Goal: Task Accomplishment & Management: Use online tool/utility

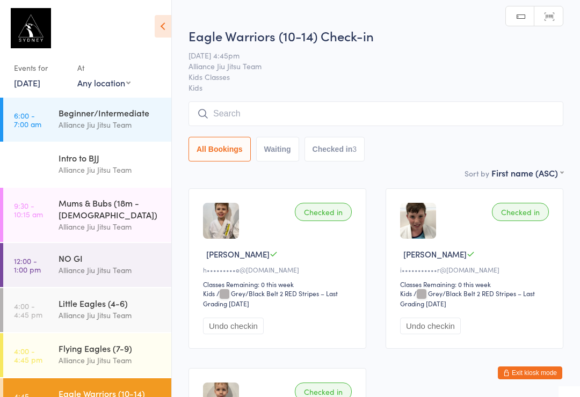
scroll to position [135, 0]
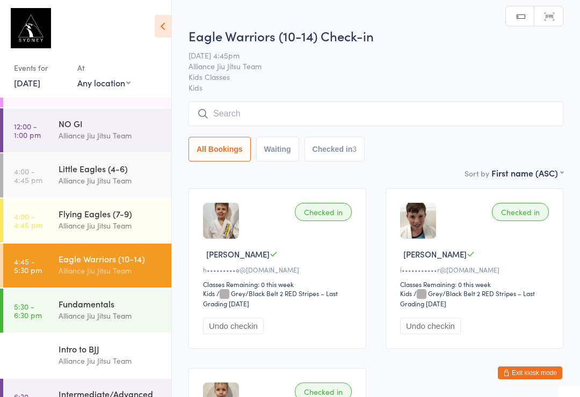
click at [462, 111] on input "search" at bounding box center [375, 113] width 375 height 25
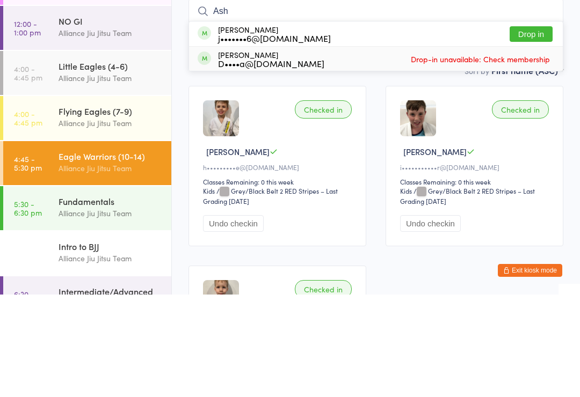
type input "Ash"
click at [532, 129] on button "Drop in" at bounding box center [530, 137] width 43 height 16
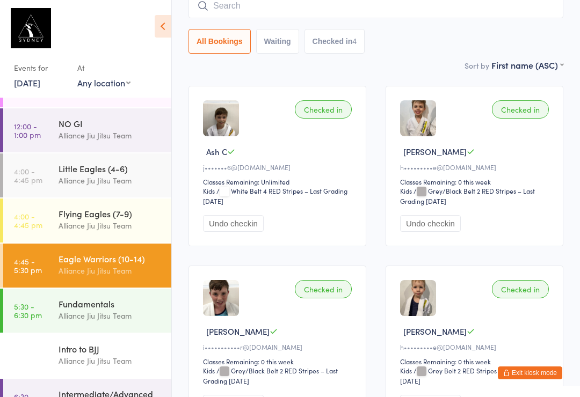
click at [111, 310] on div "Alliance Jiu Jitsu Team" at bounding box center [111, 316] width 104 height 12
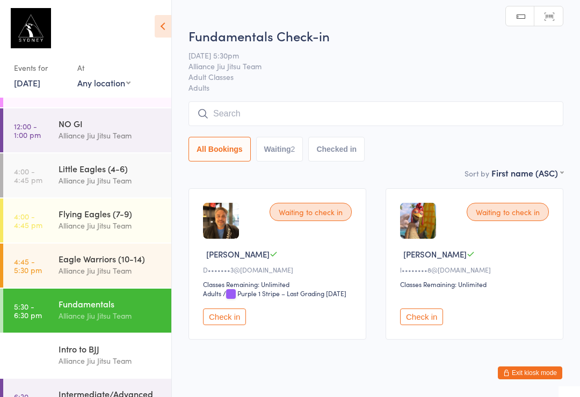
click at [118, 265] on div "Alliance Jiu Jitsu Team" at bounding box center [111, 271] width 104 height 12
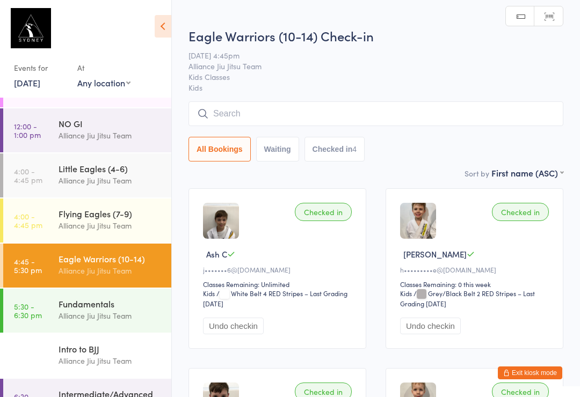
click at [308, 114] on input "search" at bounding box center [375, 113] width 375 height 25
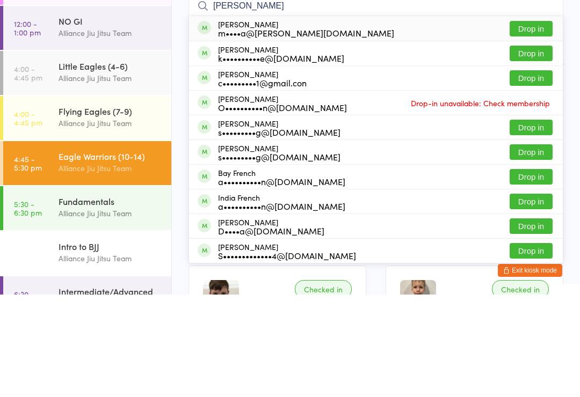
type input "[PERSON_NAME]"
click at [540, 123] on button "Drop in" at bounding box center [530, 131] width 43 height 16
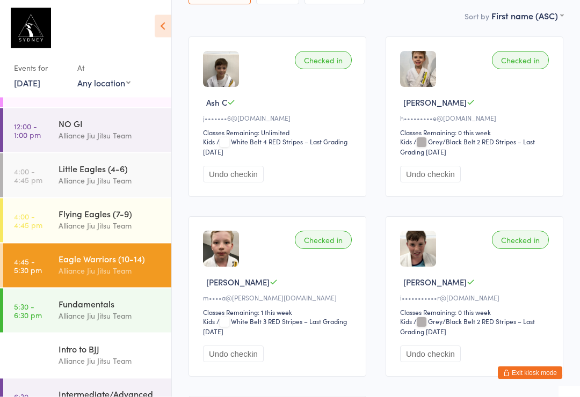
scroll to position [155, 0]
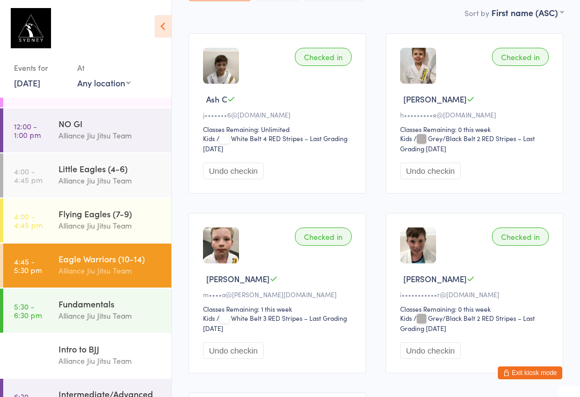
click at [101, 300] on div "Fundamentals" at bounding box center [111, 304] width 104 height 12
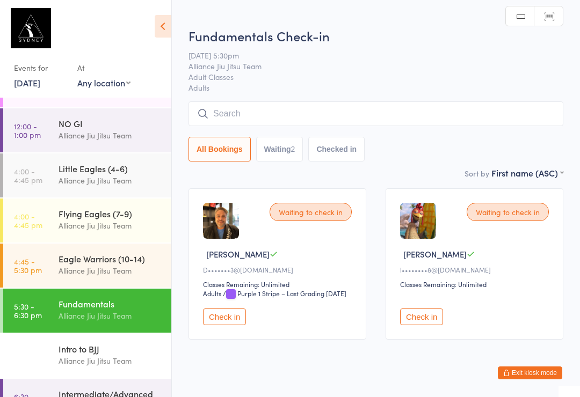
click at [264, 117] on input "search" at bounding box center [375, 113] width 375 height 25
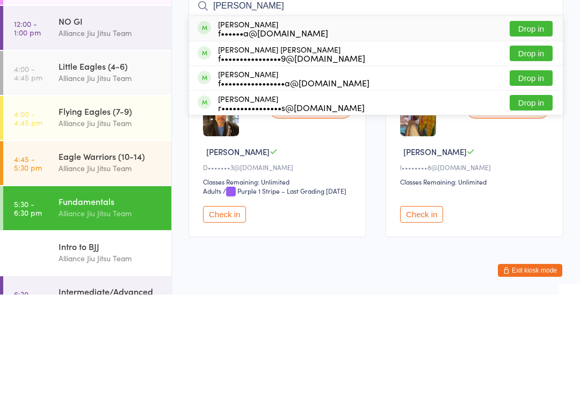
type input "[PERSON_NAME]"
click at [538, 148] on button "Drop in" at bounding box center [530, 156] width 43 height 16
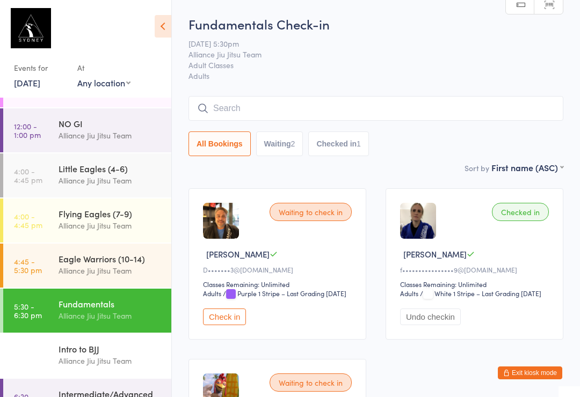
click at [454, 109] on input "search" at bounding box center [375, 108] width 375 height 25
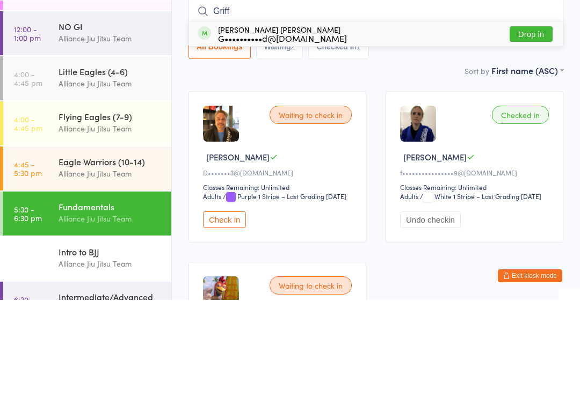
type input "Griff"
click at [532, 123] on button "Drop in" at bounding box center [530, 131] width 43 height 16
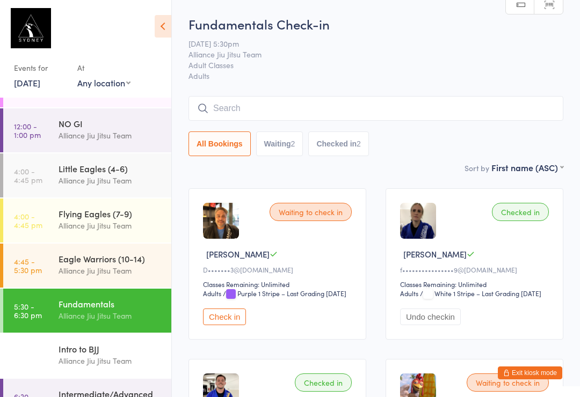
click at [339, 99] on input "search" at bounding box center [375, 108] width 375 height 25
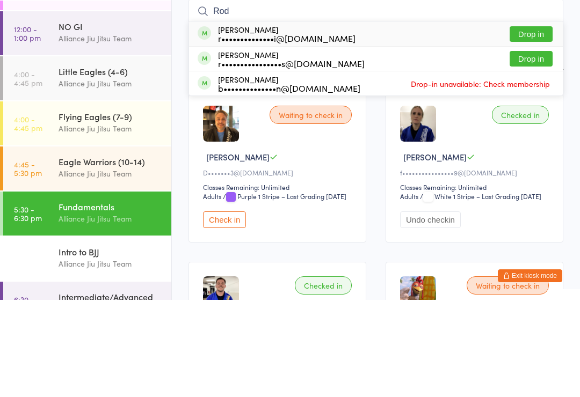
type input "Rod"
click at [532, 123] on button "Drop in" at bounding box center [530, 131] width 43 height 16
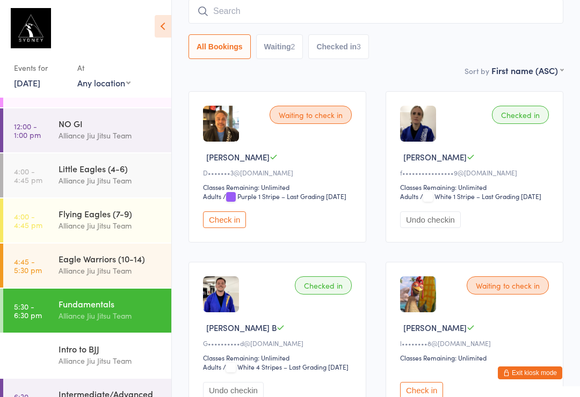
click at [404, 23] on input "search" at bounding box center [375, 11] width 375 height 25
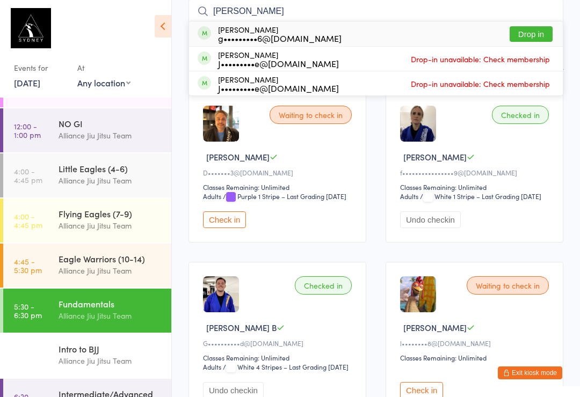
type input "[PERSON_NAME]"
click at [533, 37] on button "Drop in" at bounding box center [530, 34] width 43 height 16
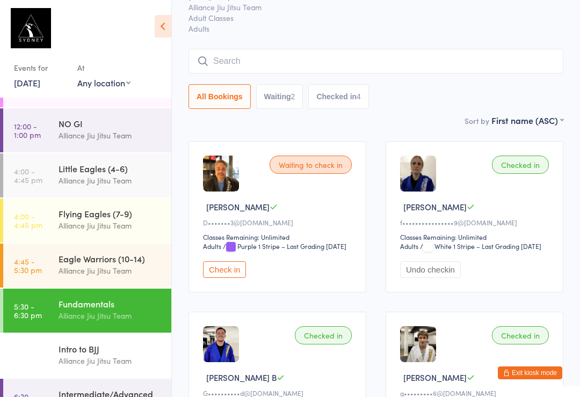
scroll to position [39, 0]
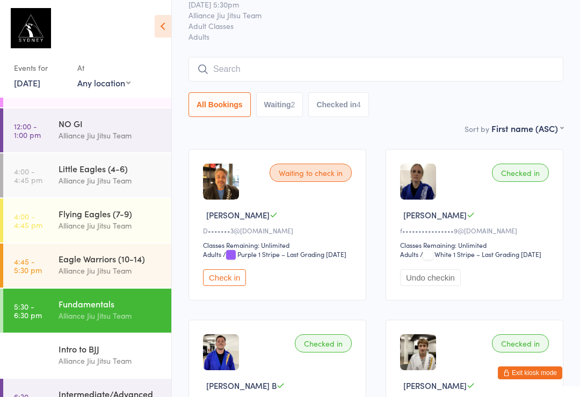
click at [361, 67] on input "search" at bounding box center [375, 69] width 375 height 25
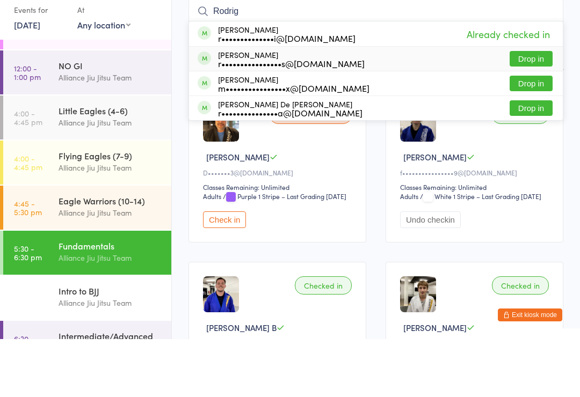
type input "Rodrig"
click at [283, 108] on div "[PERSON_NAME] r••••••••••••••••s@[DOMAIN_NAME]" at bounding box center [291, 116] width 147 height 17
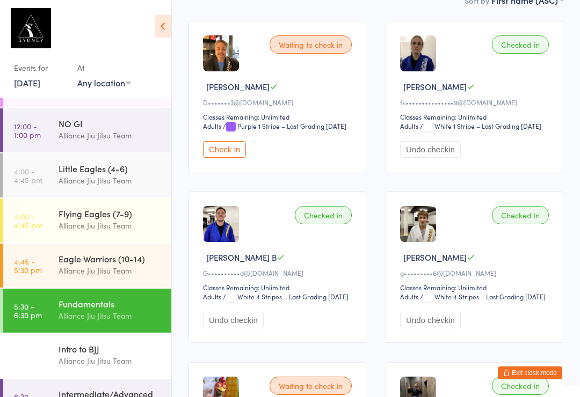
scroll to position [164, 0]
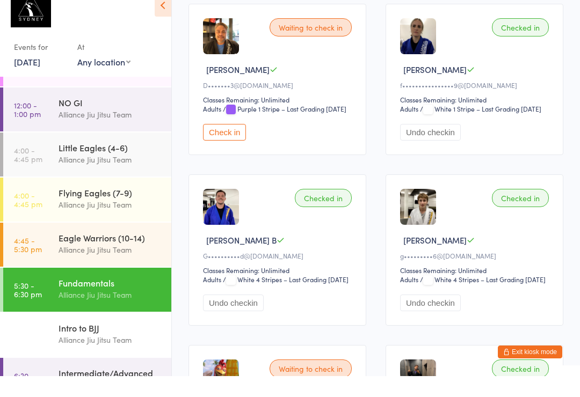
click at [246, 145] on button "Check in" at bounding box center [224, 153] width 43 height 17
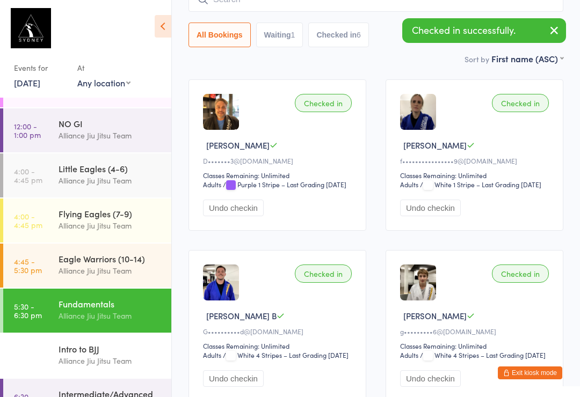
scroll to position [106, 0]
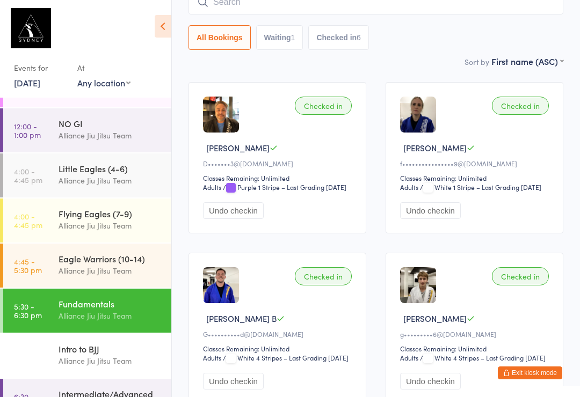
click at [351, 11] on input "search" at bounding box center [375, 2] width 375 height 25
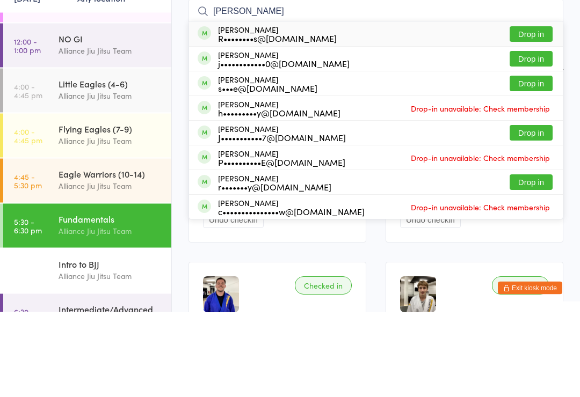
type input "[PERSON_NAME]"
click at [518, 161] on button "Drop in" at bounding box center [530, 169] width 43 height 16
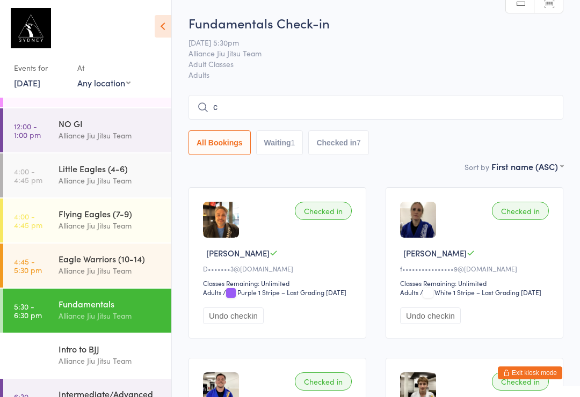
scroll to position [0, 0]
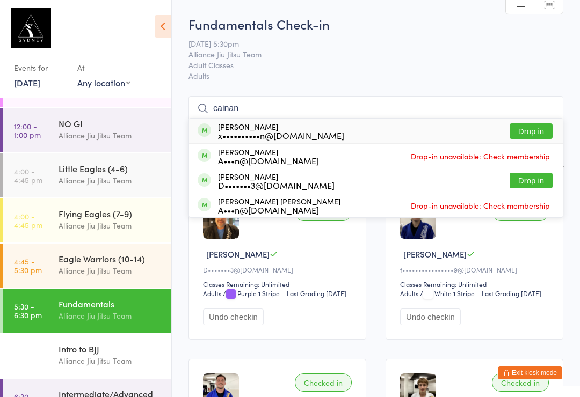
type input "cainan"
click at [246, 127] on div "[PERSON_NAME] x••••••••••n@[DOMAIN_NAME]" at bounding box center [281, 130] width 126 height 17
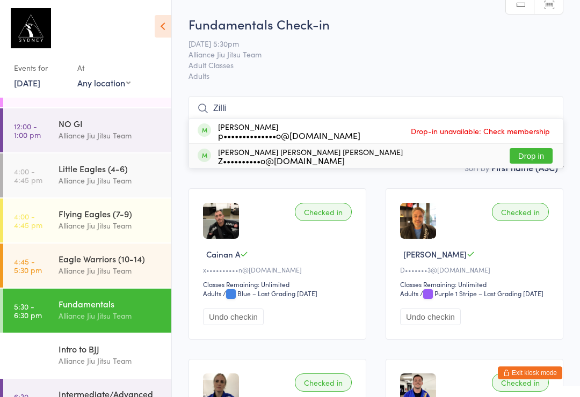
type input "Zilli"
click at [319, 158] on div "Z••••••••••o@[DOMAIN_NAME]" at bounding box center [310, 160] width 185 height 9
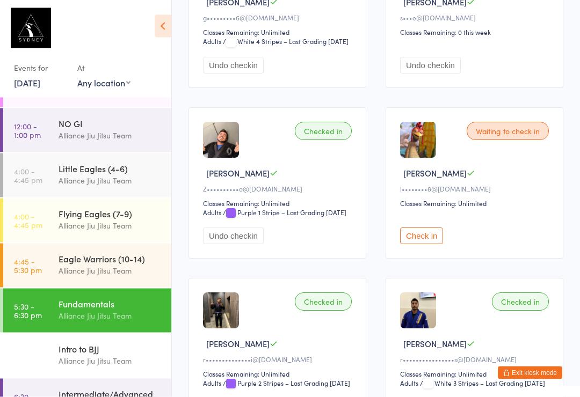
scroll to position [597, 0]
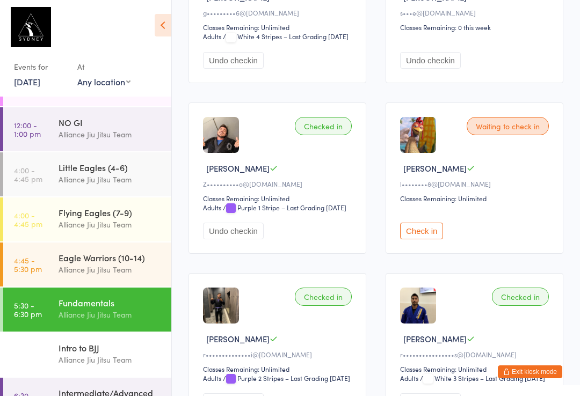
click at [94, 298] on div "Fundamentals" at bounding box center [111, 304] width 104 height 12
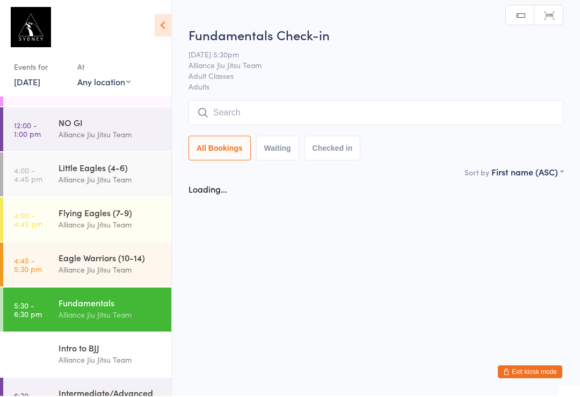
scroll to position [0, 0]
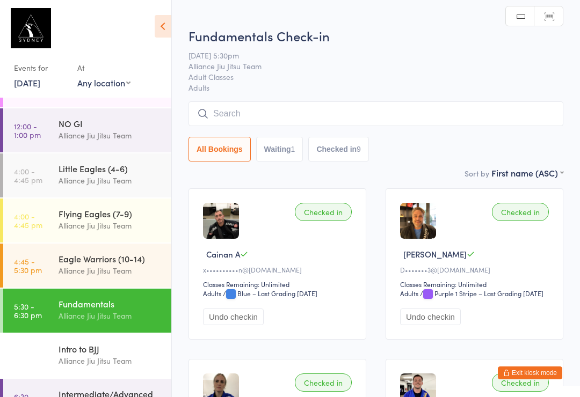
click at [245, 113] on input "search" at bounding box center [375, 113] width 375 height 25
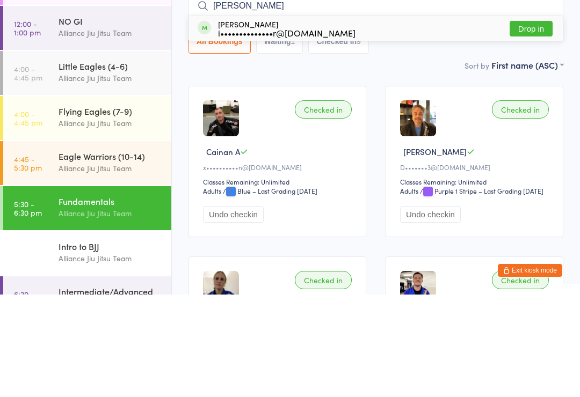
type input "[PERSON_NAME]"
click at [542, 119] on div "[PERSON_NAME] i••••••••••••••r@[DOMAIN_NAME] Drop in" at bounding box center [376, 131] width 374 height 25
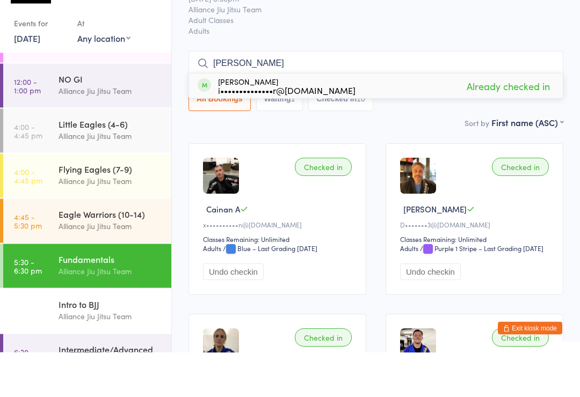
type input "krist"
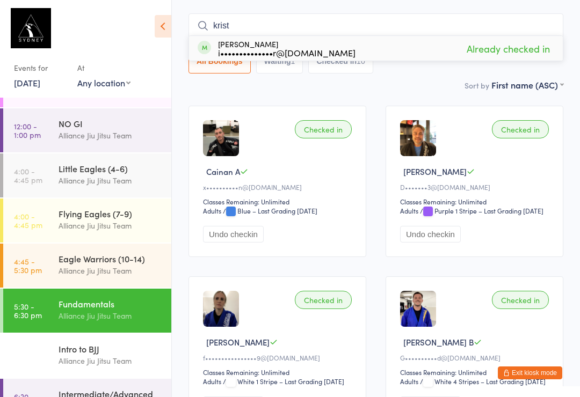
scroll to position [78, 0]
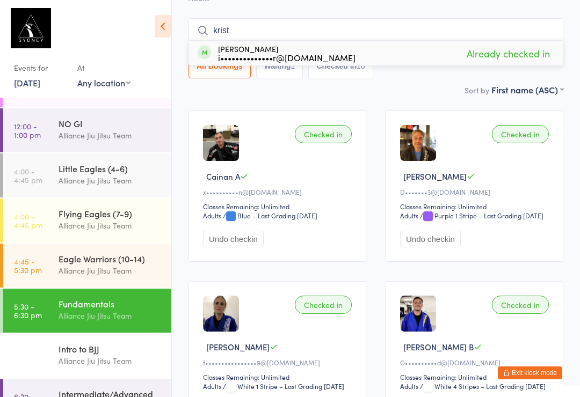
click at [448, 24] on input "krist" at bounding box center [375, 30] width 375 height 25
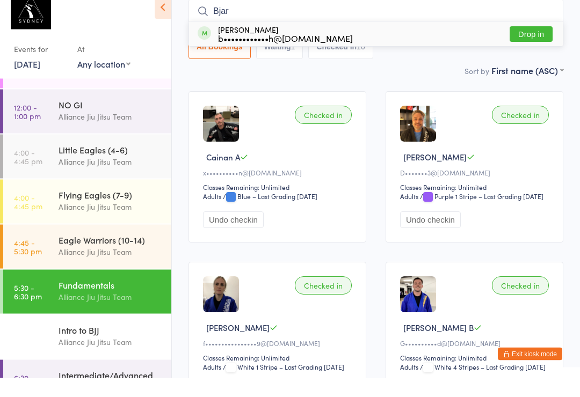
type input "Bjar"
click at [531, 46] on button "Drop in" at bounding box center [530, 54] width 43 height 16
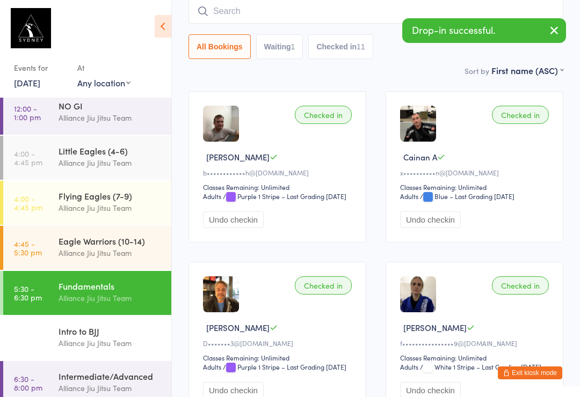
scroll to position [151, 0]
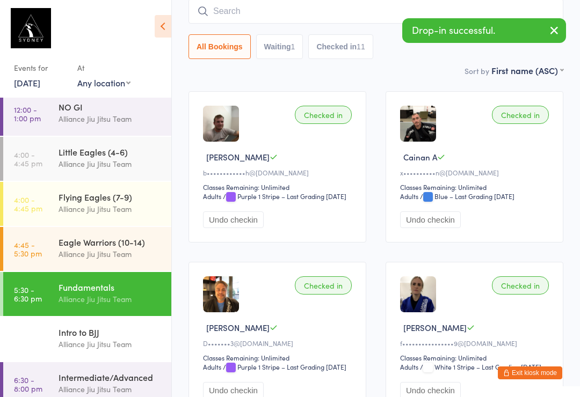
click at [115, 362] on div "Intermediate/Advanced Alliance Jiu Jitsu Team" at bounding box center [115, 383] width 113 height 42
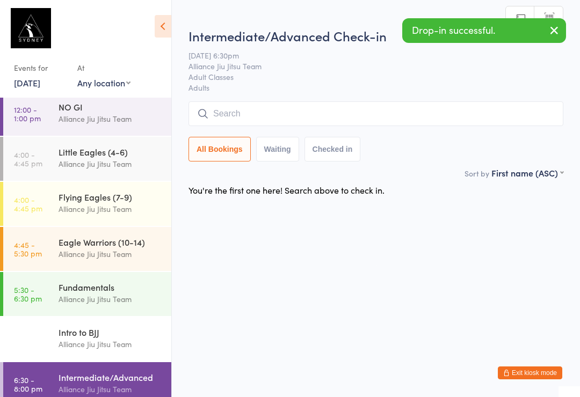
click at [309, 106] on input "search" at bounding box center [375, 113] width 375 height 25
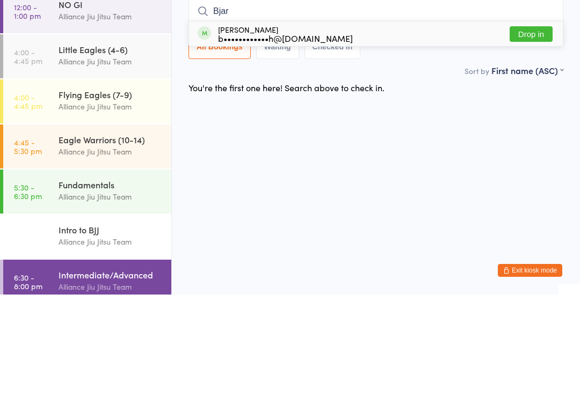
type input "Bjar"
click at [532, 129] on button "Drop in" at bounding box center [530, 137] width 43 height 16
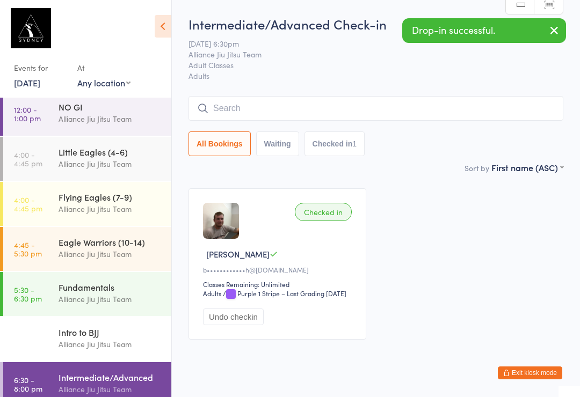
click at [112, 281] on div "Fundamentals" at bounding box center [111, 287] width 104 height 12
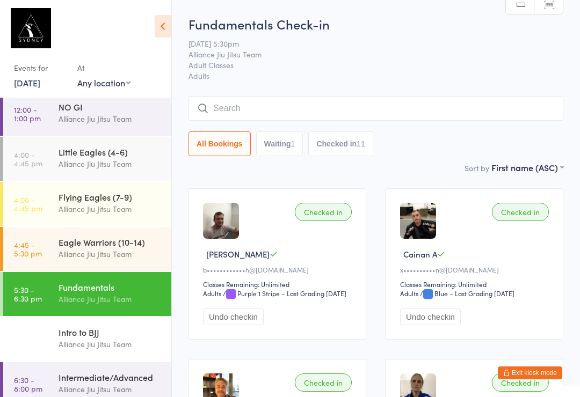
click at [370, 113] on input "search" at bounding box center [375, 108] width 375 height 25
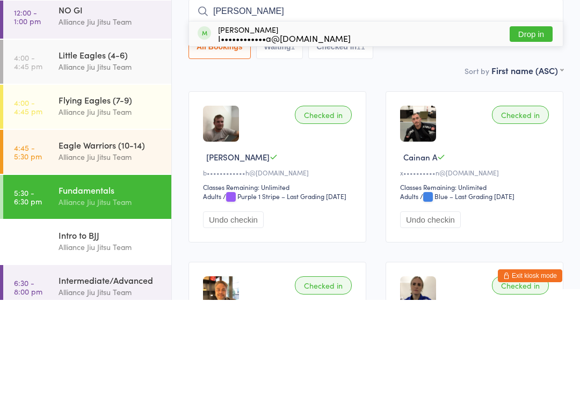
type input "[PERSON_NAME]"
click at [528, 123] on button "Drop in" at bounding box center [530, 131] width 43 height 16
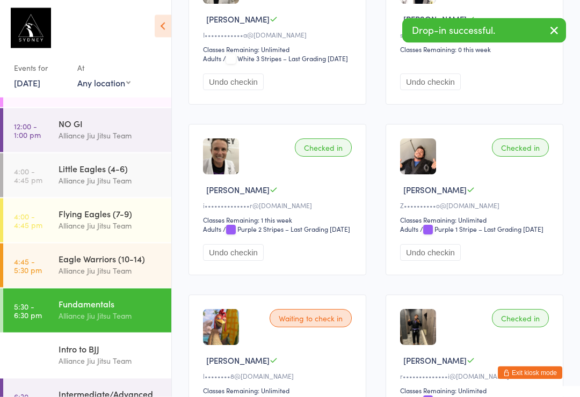
scroll to position [737, 0]
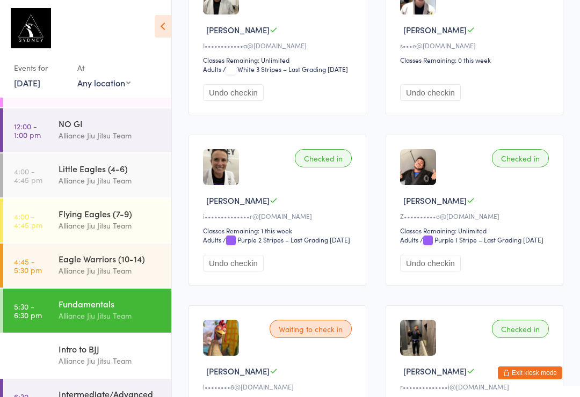
click at [93, 310] on div "Alliance Jiu Jitsu Team" at bounding box center [111, 316] width 104 height 12
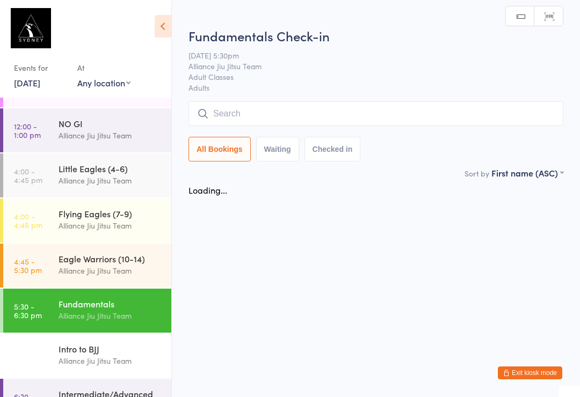
scroll to position [0, 0]
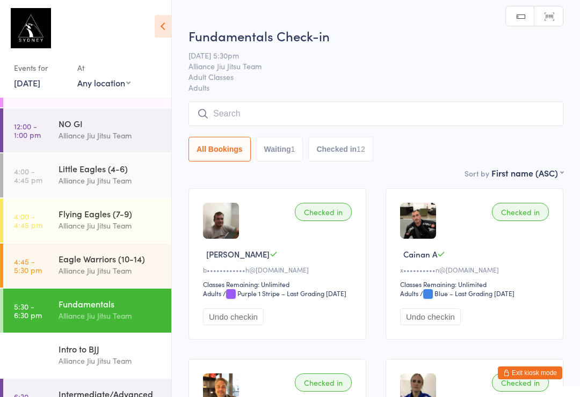
click at [288, 108] on input "search" at bounding box center [375, 113] width 375 height 25
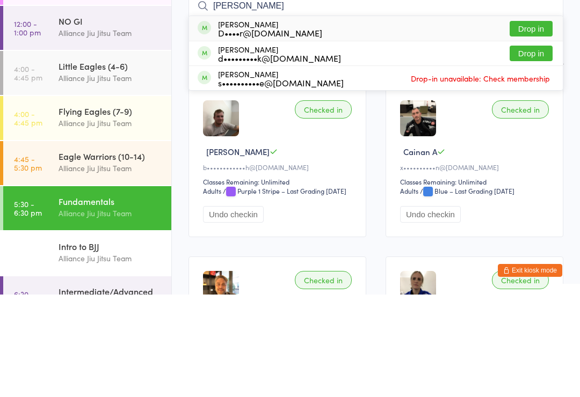
type input "[PERSON_NAME]"
click at [309, 119] on div "[PERSON_NAME] D••••r@[DOMAIN_NAME] Drop in" at bounding box center [376, 131] width 374 height 25
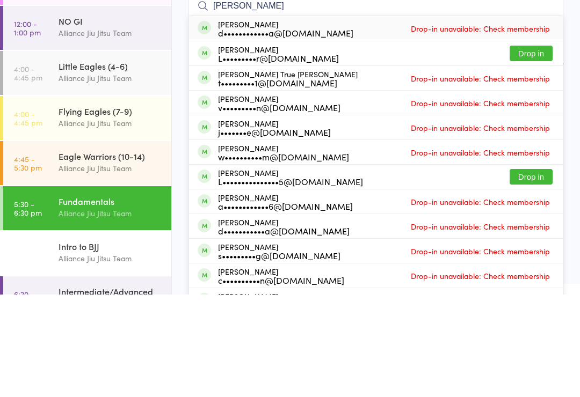
type input "[PERSON_NAME]"
click at [534, 148] on button "Drop in" at bounding box center [530, 156] width 43 height 16
